Goal: Navigation & Orientation: Find specific page/section

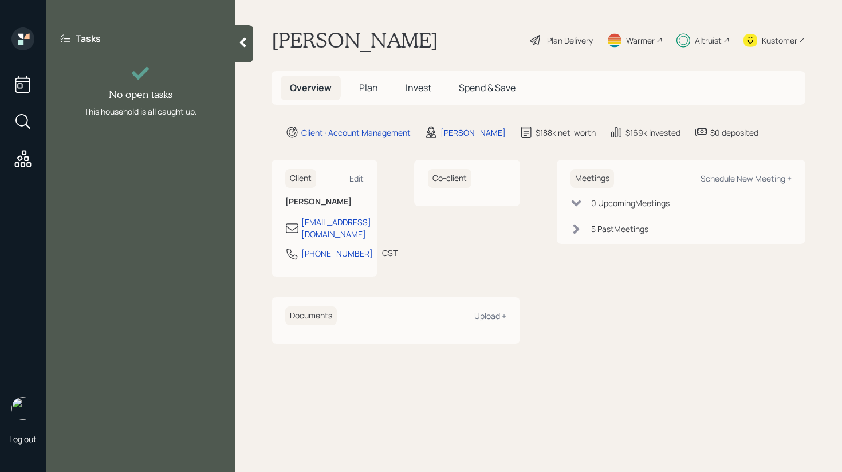
click at [239, 53] on div at bounding box center [244, 43] width 18 height 37
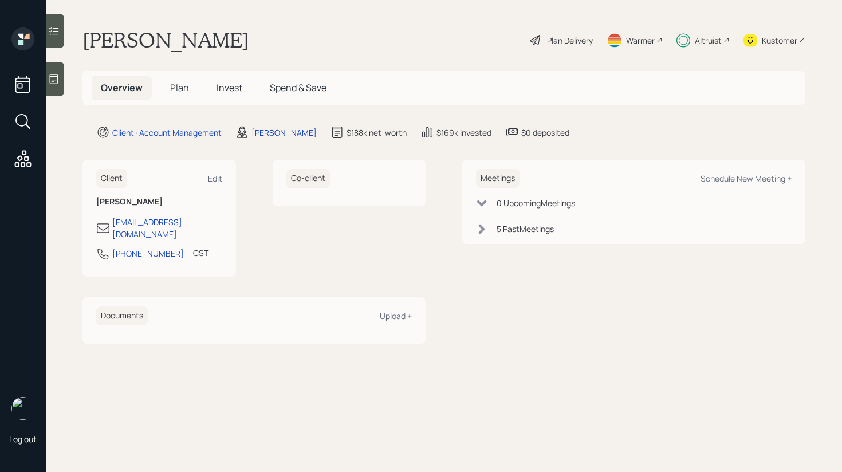
click at [185, 83] on span "Plan" at bounding box center [179, 87] width 19 height 13
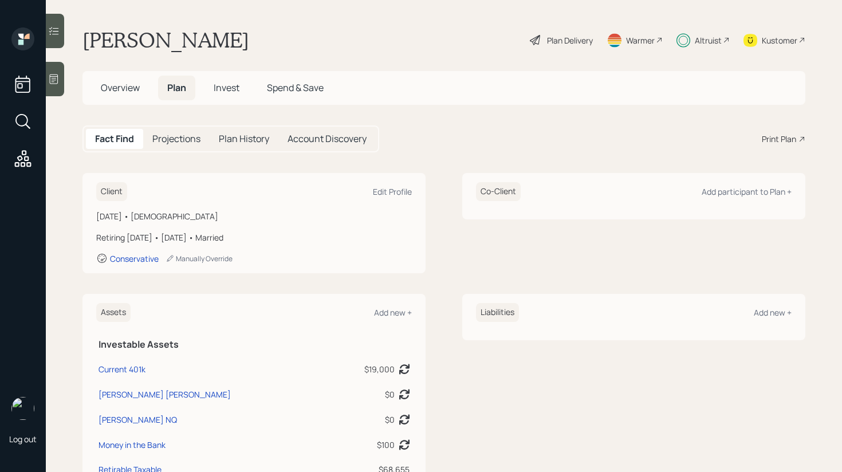
click at [229, 87] on span "Invest" at bounding box center [227, 87] width 26 height 13
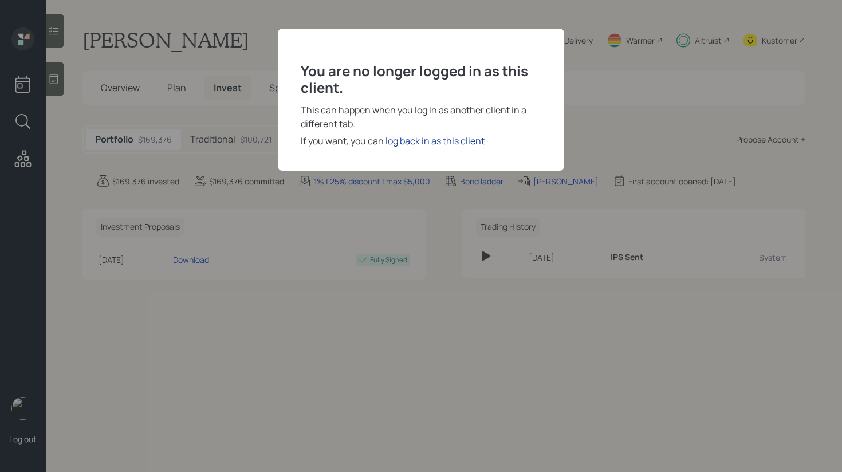
click at [393, 140] on div "log back in as this client" at bounding box center [434, 141] width 99 height 14
